Goal: Navigation & Orientation: Find specific page/section

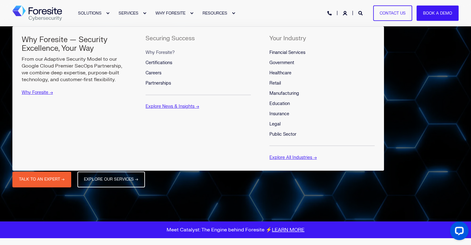
click at [162, 52] on span "Why Foresite?" at bounding box center [159, 52] width 29 height 5
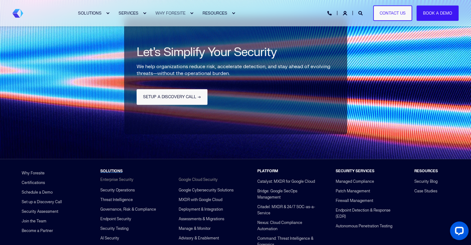
scroll to position [1482, 0]
